Goal: Task Accomplishment & Management: Use online tool/utility

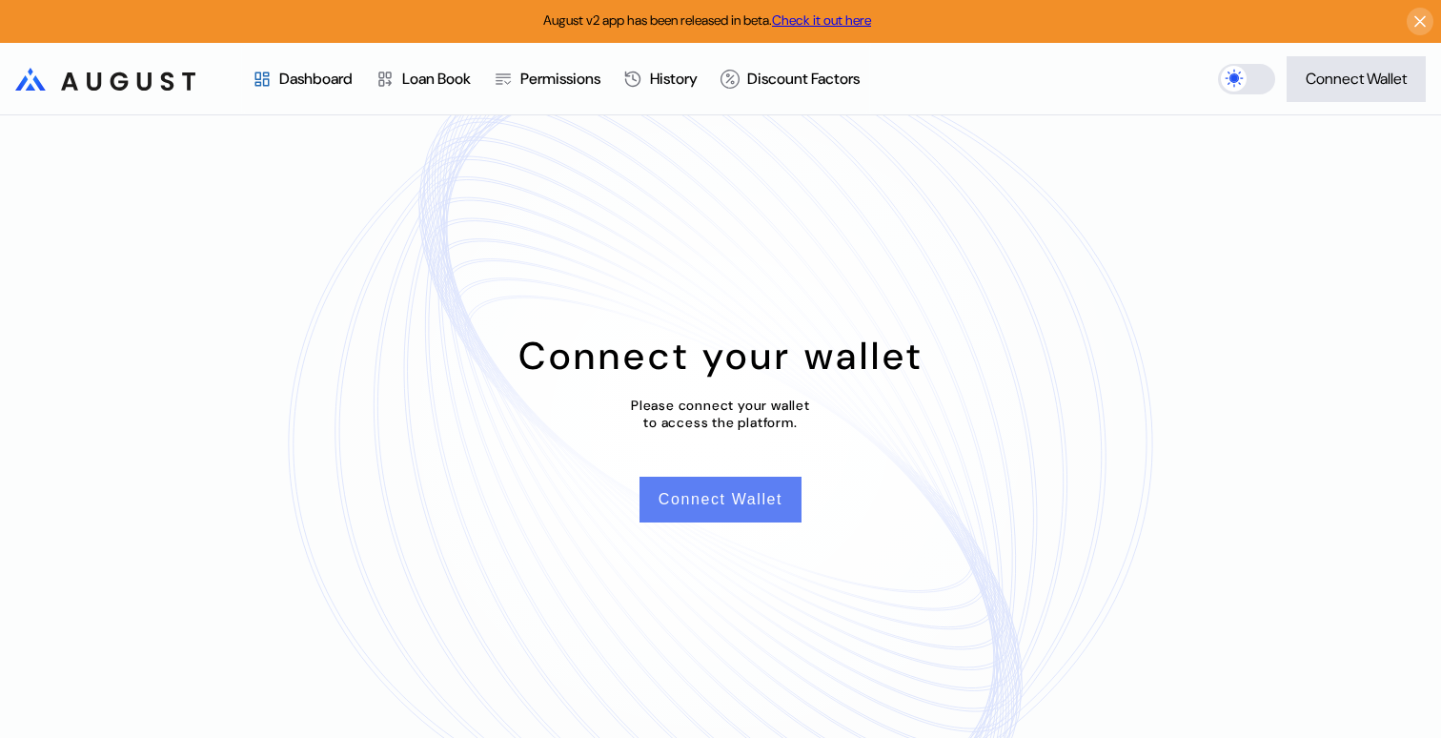
click at [740, 498] on button "Connect Wallet" at bounding box center [721, 500] width 162 height 46
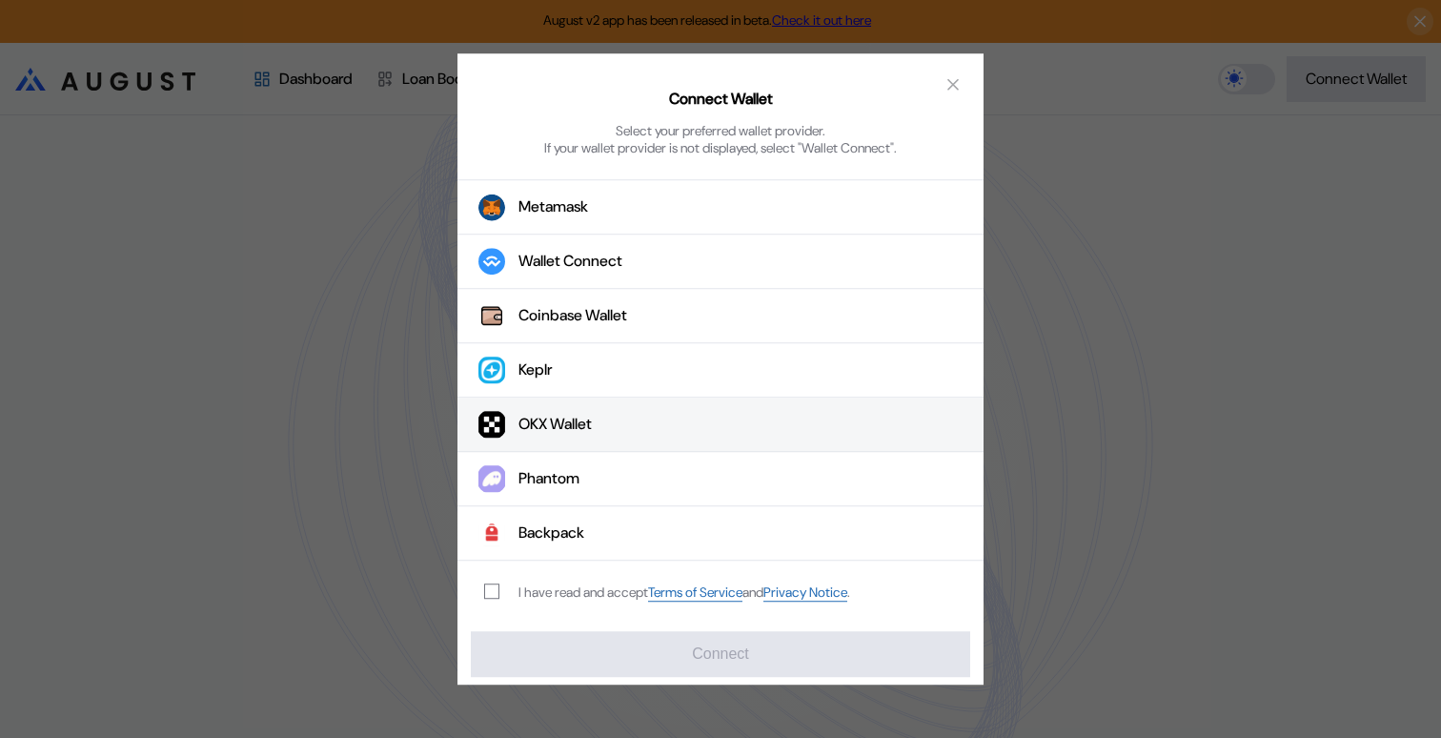
click at [627, 417] on button "OKX Wallet" at bounding box center [721, 425] width 526 height 54
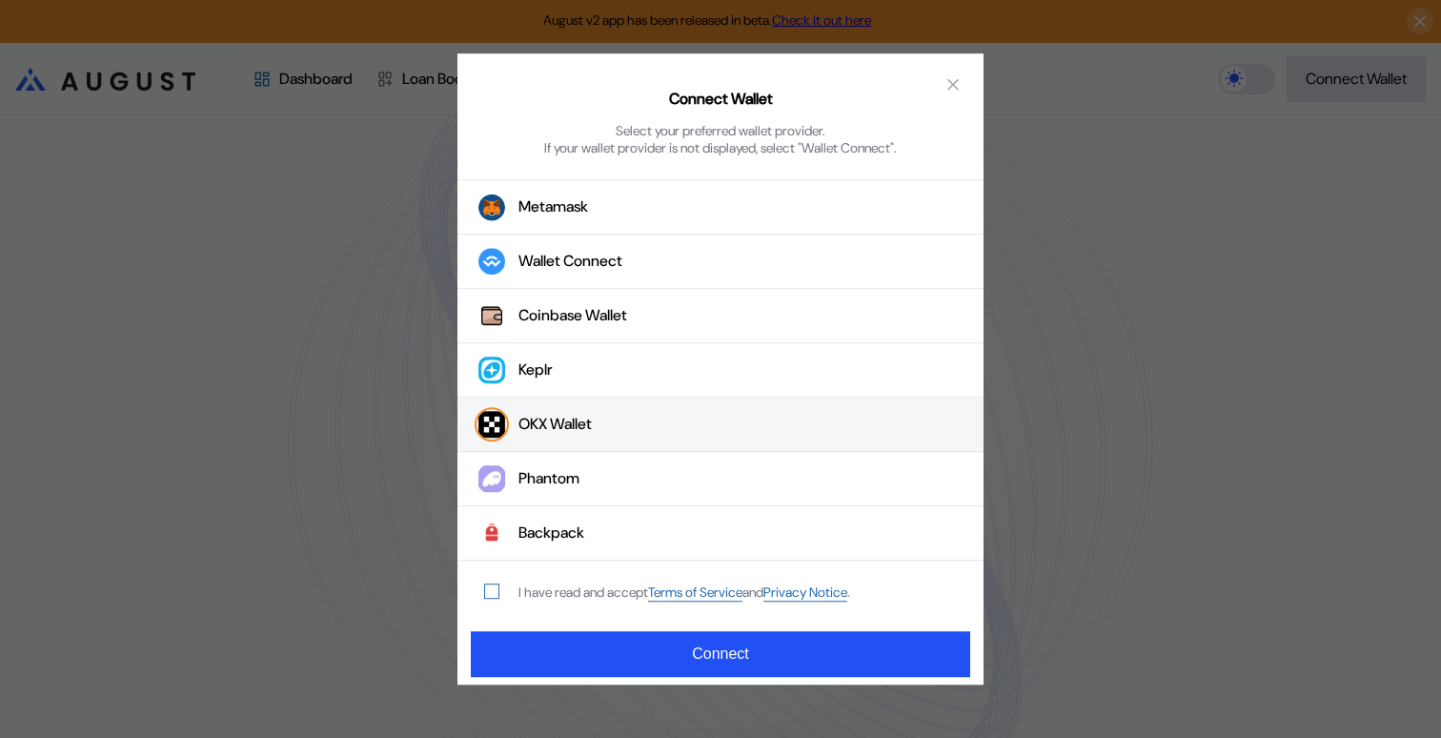
click at [494, 591] on span "modal" at bounding box center [491, 590] width 13 height 13
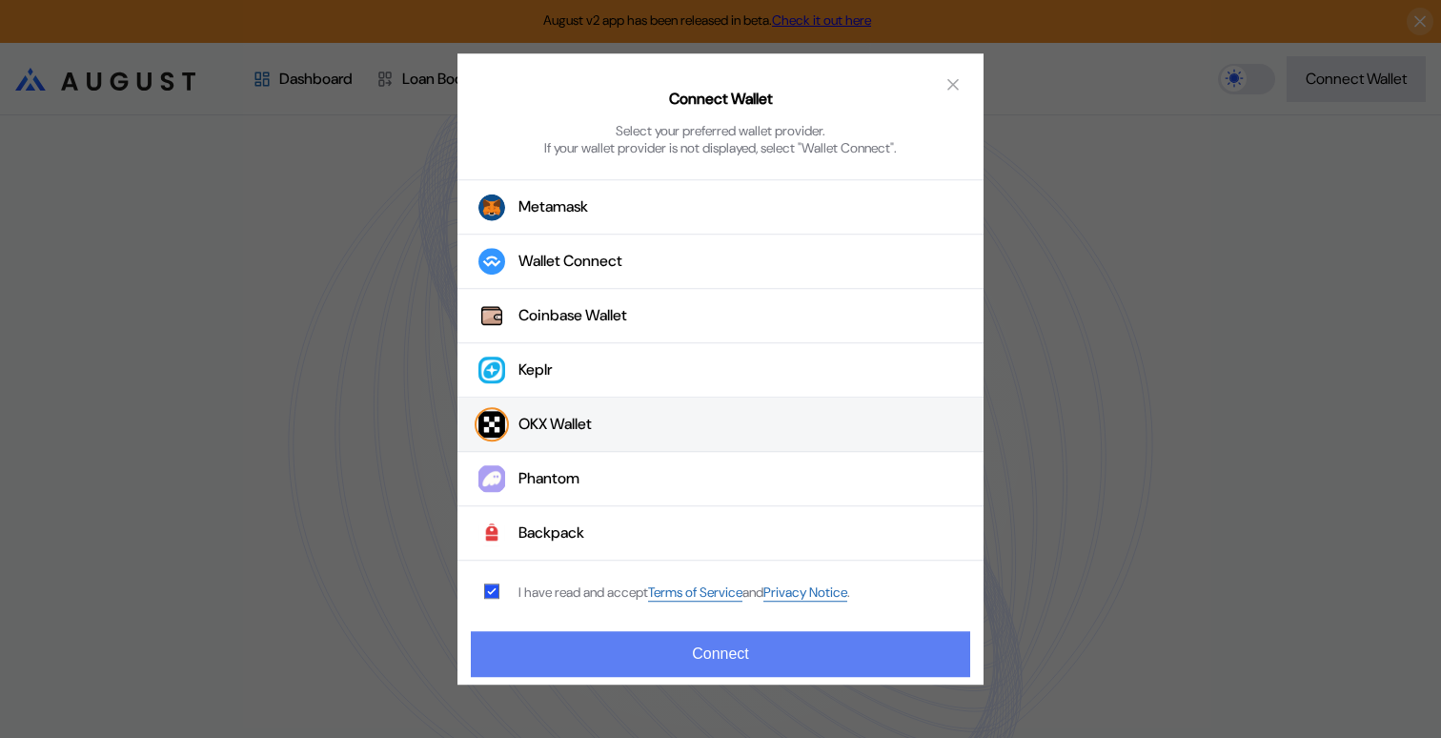
click at [668, 658] on button "Connect" at bounding box center [721, 654] width 500 height 46
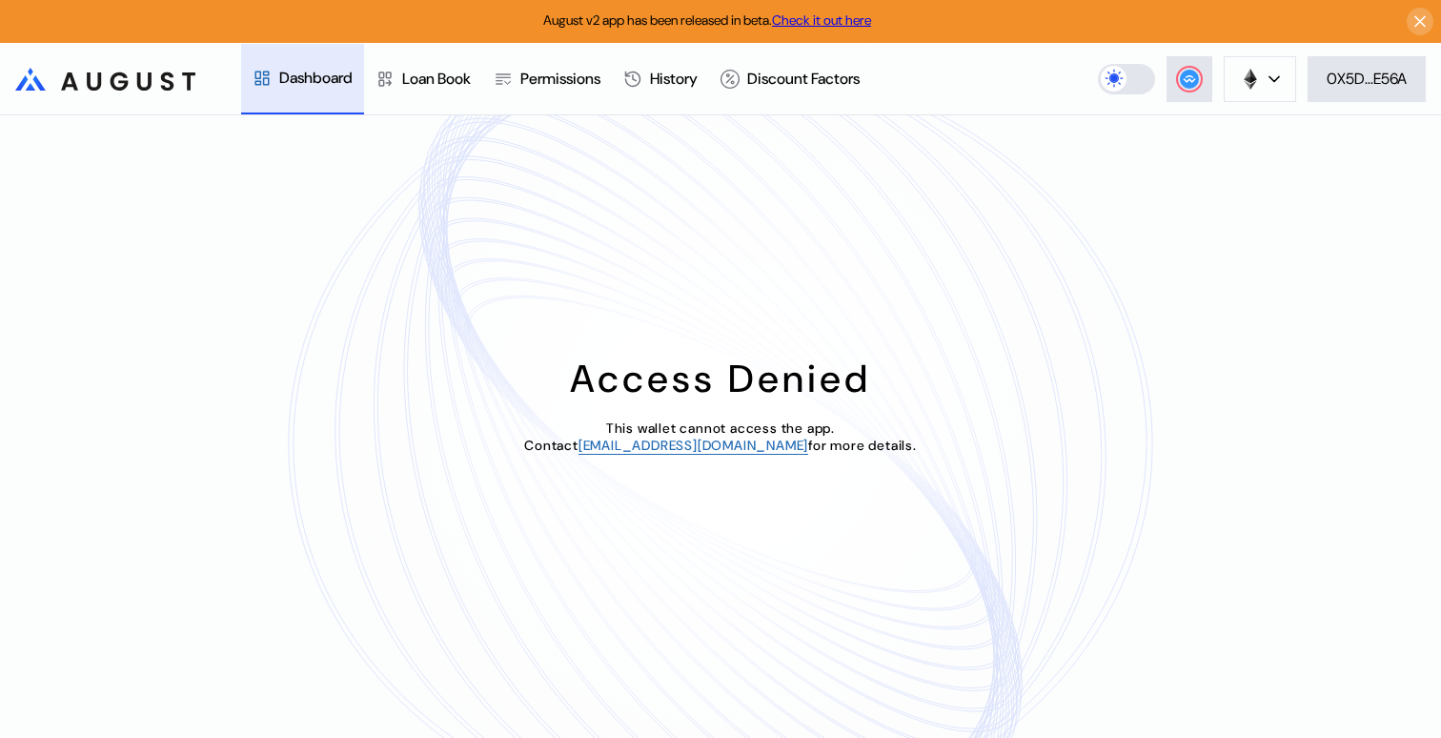
click at [308, 83] on div "Dashboard" at bounding box center [315, 78] width 73 height 20
click at [441, 84] on div "Loan Book" at bounding box center [436, 79] width 69 height 20
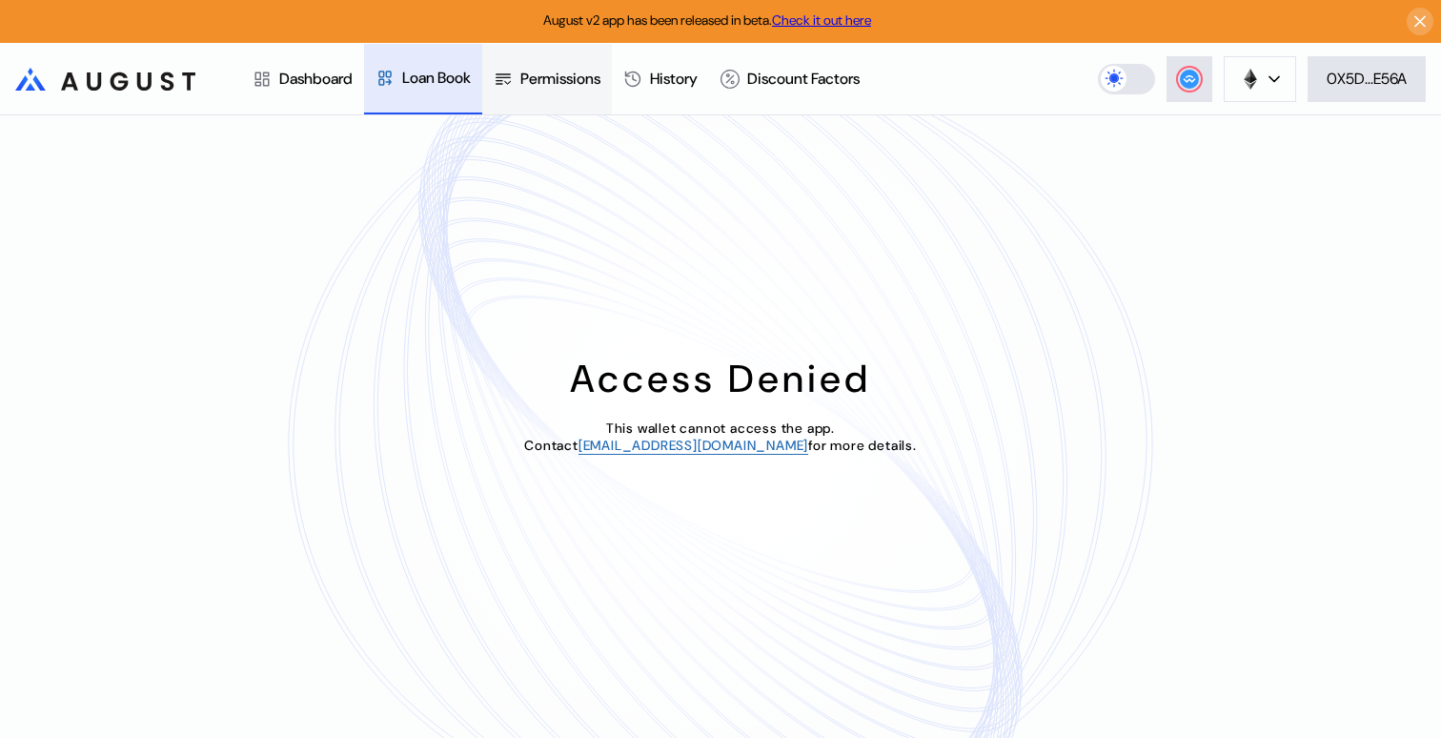
click at [570, 89] on div "Permissions" at bounding box center [547, 79] width 130 height 71
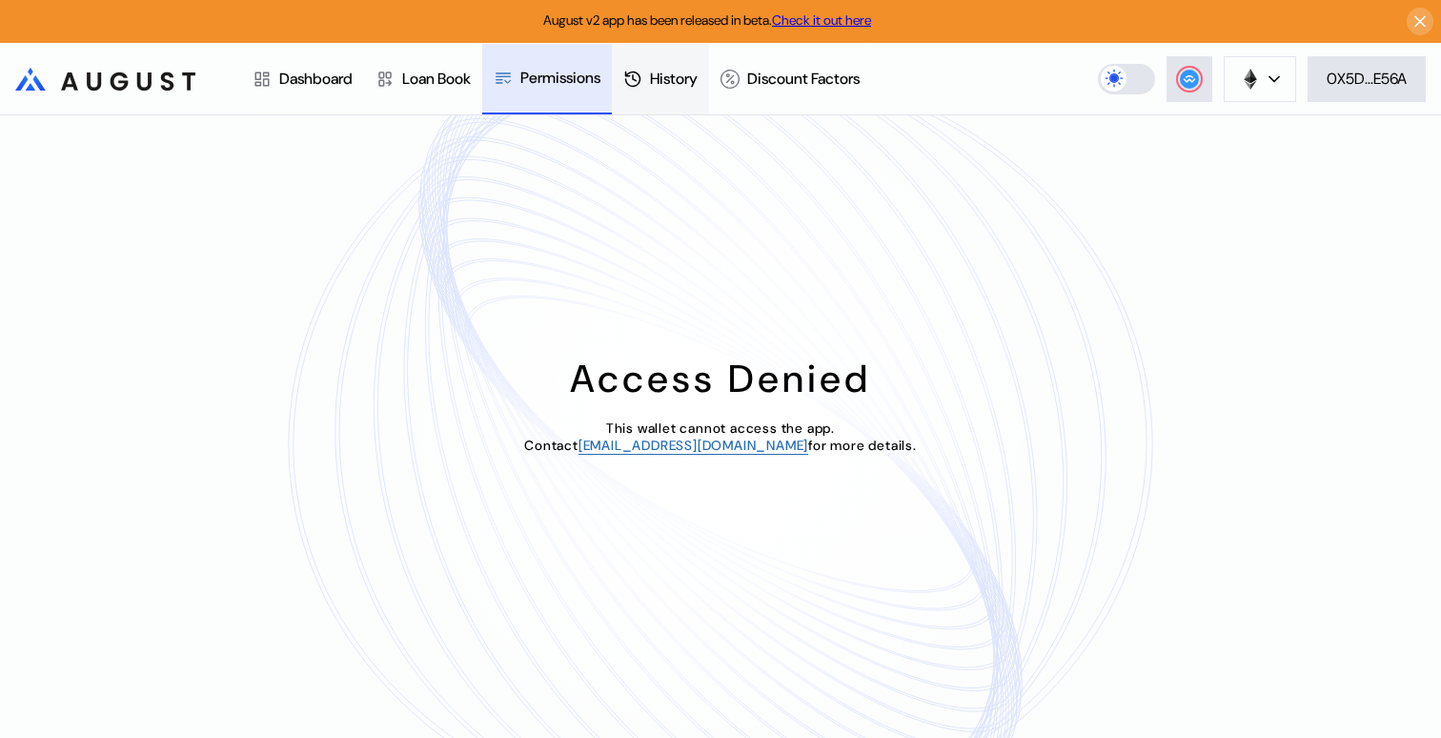
click at [674, 83] on div "History" at bounding box center [674, 79] width 48 height 20
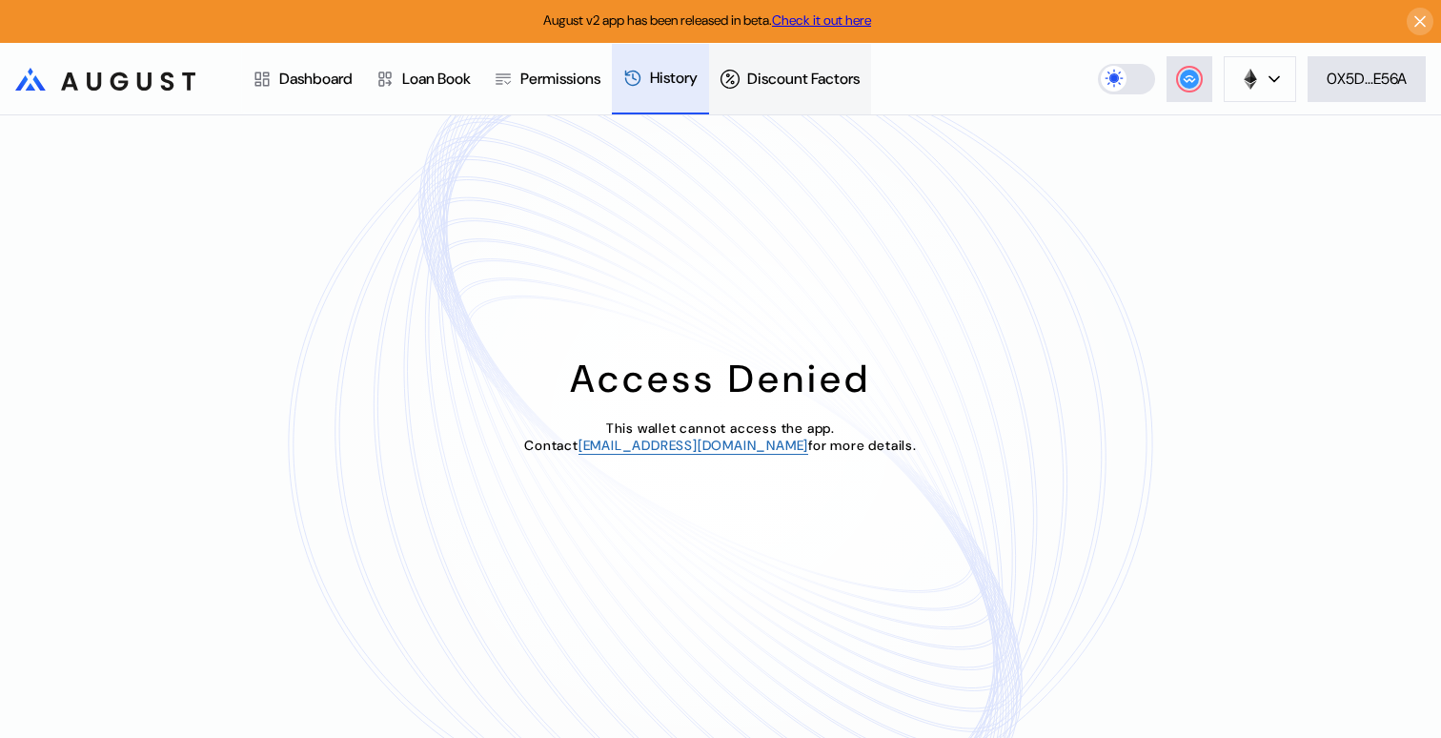
click at [799, 84] on div "Discount Factors" at bounding box center [803, 79] width 112 height 20
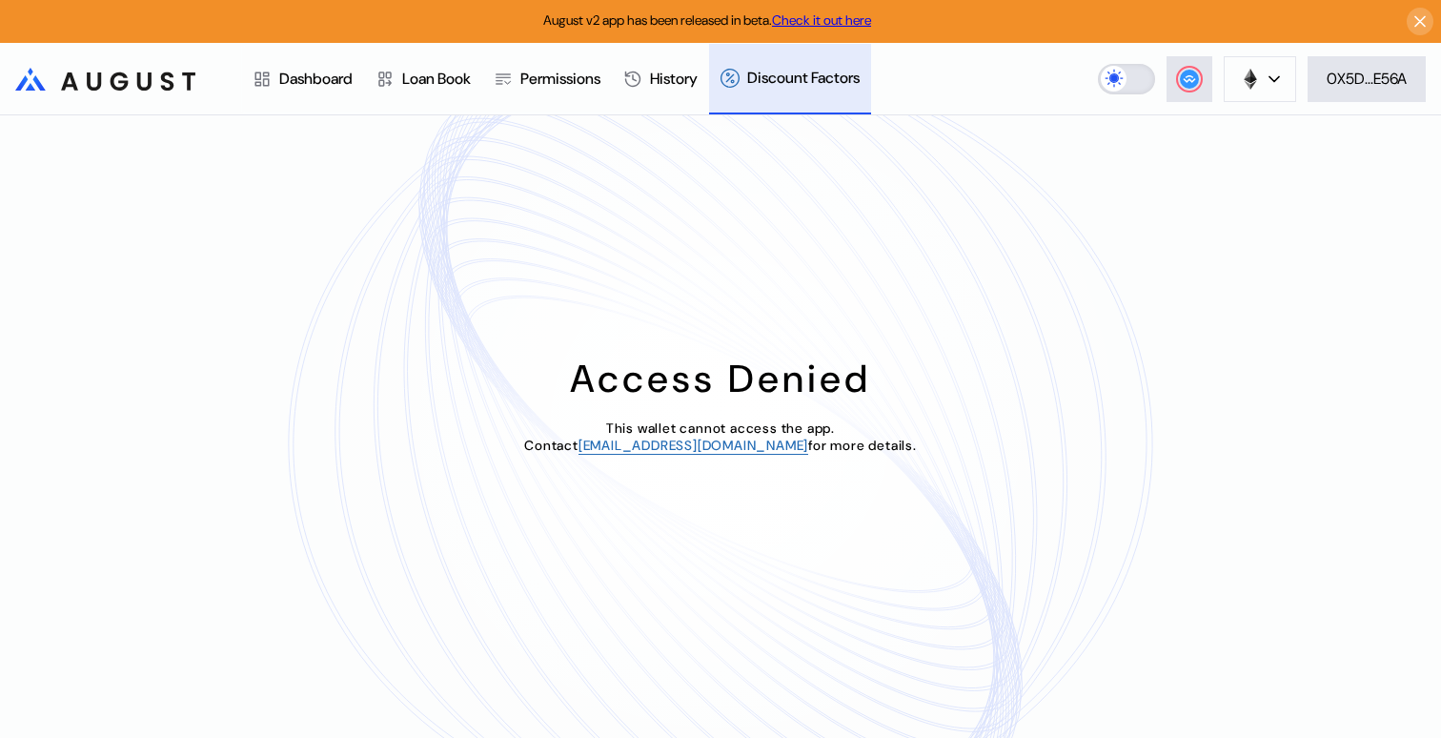
click at [1125, 74] on label at bounding box center [1126, 79] width 57 height 31
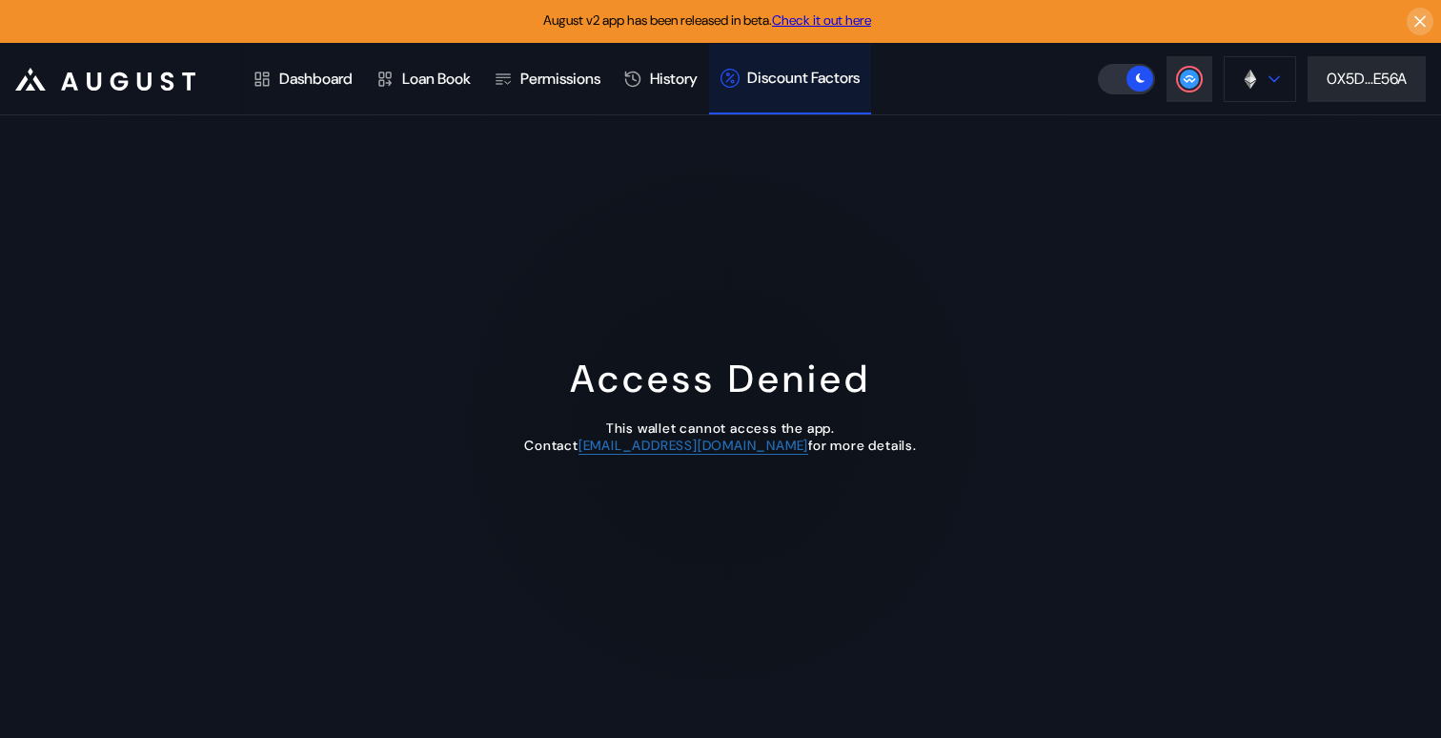
click at [1273, 80] on icon at bounding box center [1274, 79] width 11 height 8
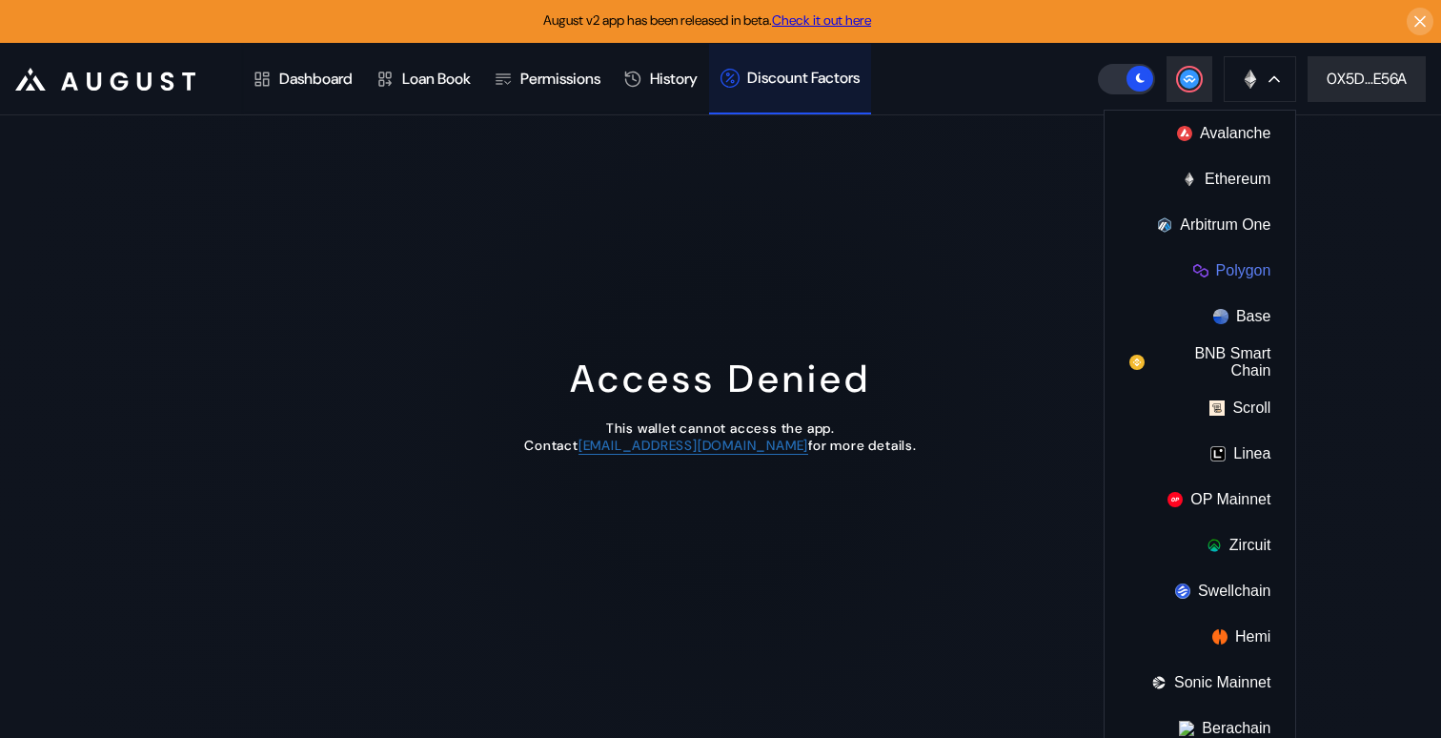
click at [1244, 271] on button "Polygon" at bounding box center [1200, 271] width 191 height 46
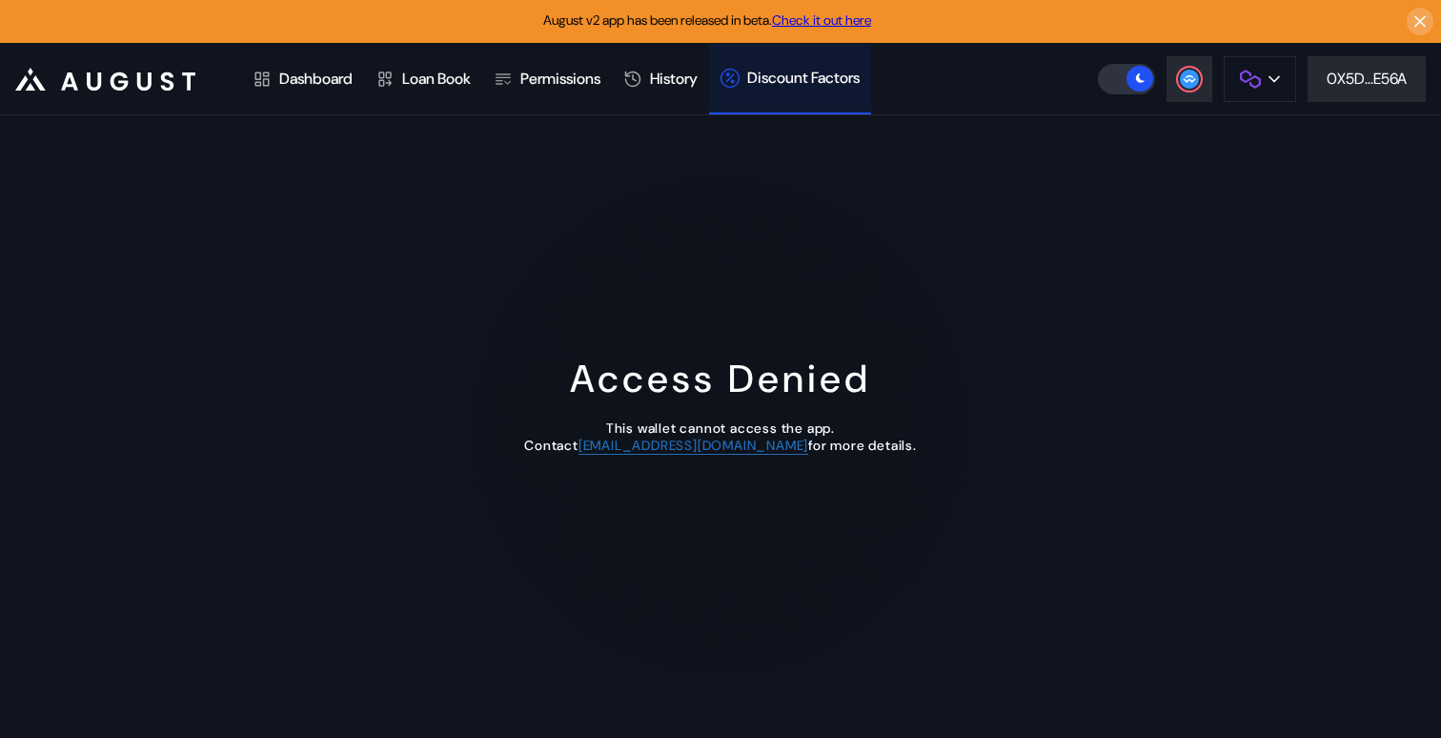
click at [30, 94] on div ".cls-1 { fill: #fff; stroke-width: 0px; }" at bounding box center [112, 78] width 195 height 53
click at [34, 76] on icon at bounding box center [30, 79] width 31 height 23
